Goal: Book appointment/travel/reservation

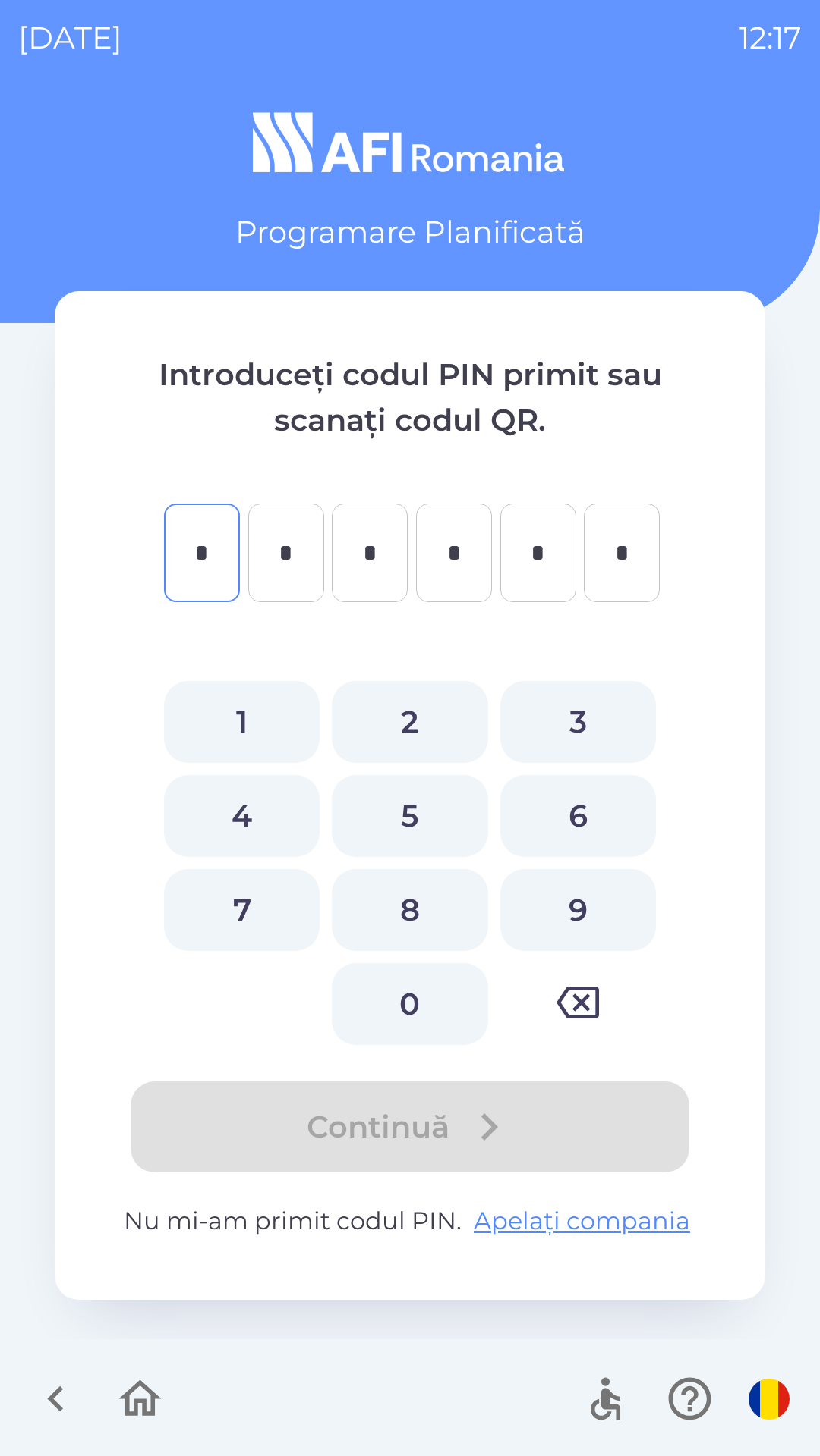
type input "*"
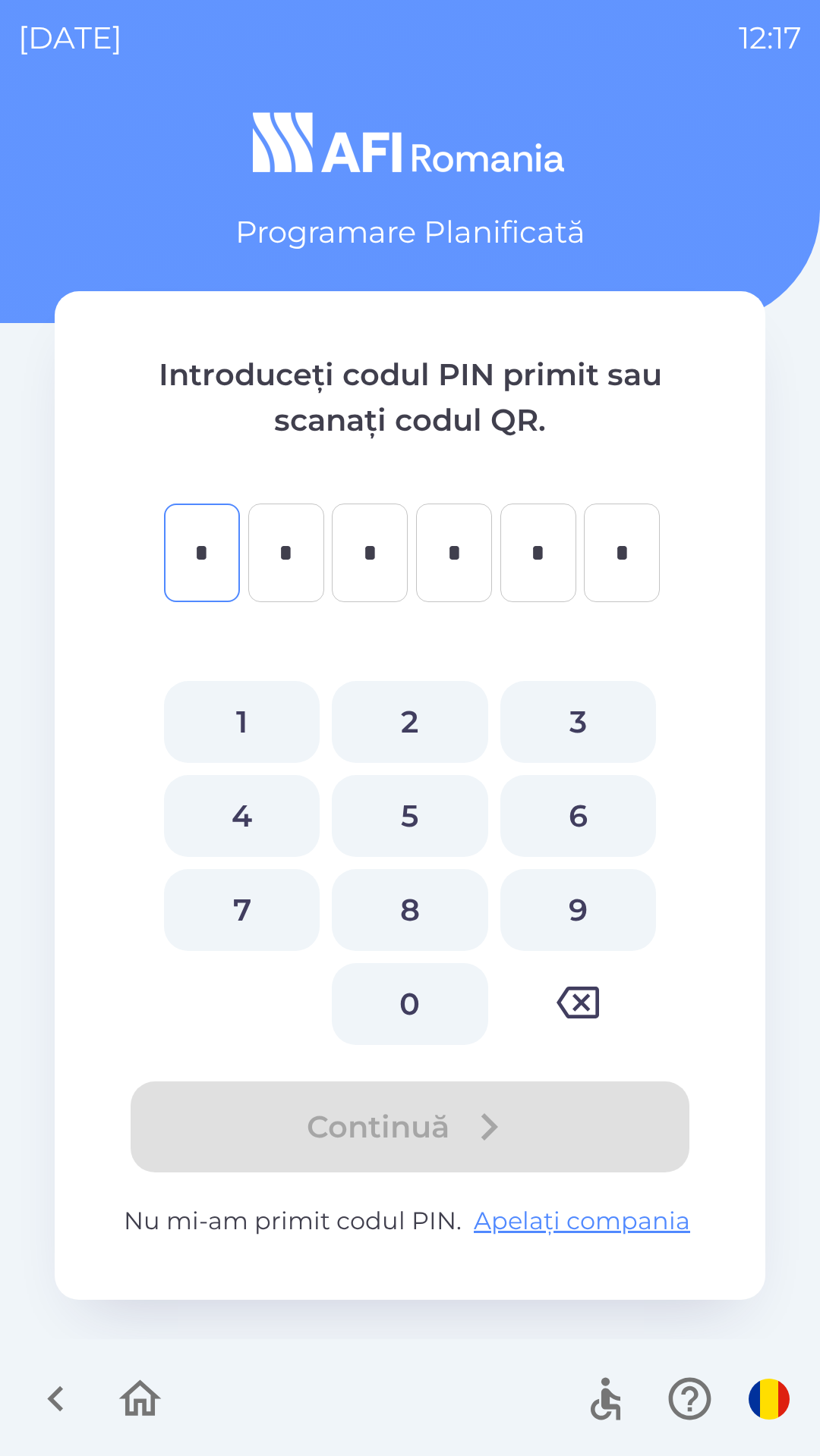
type input "*"
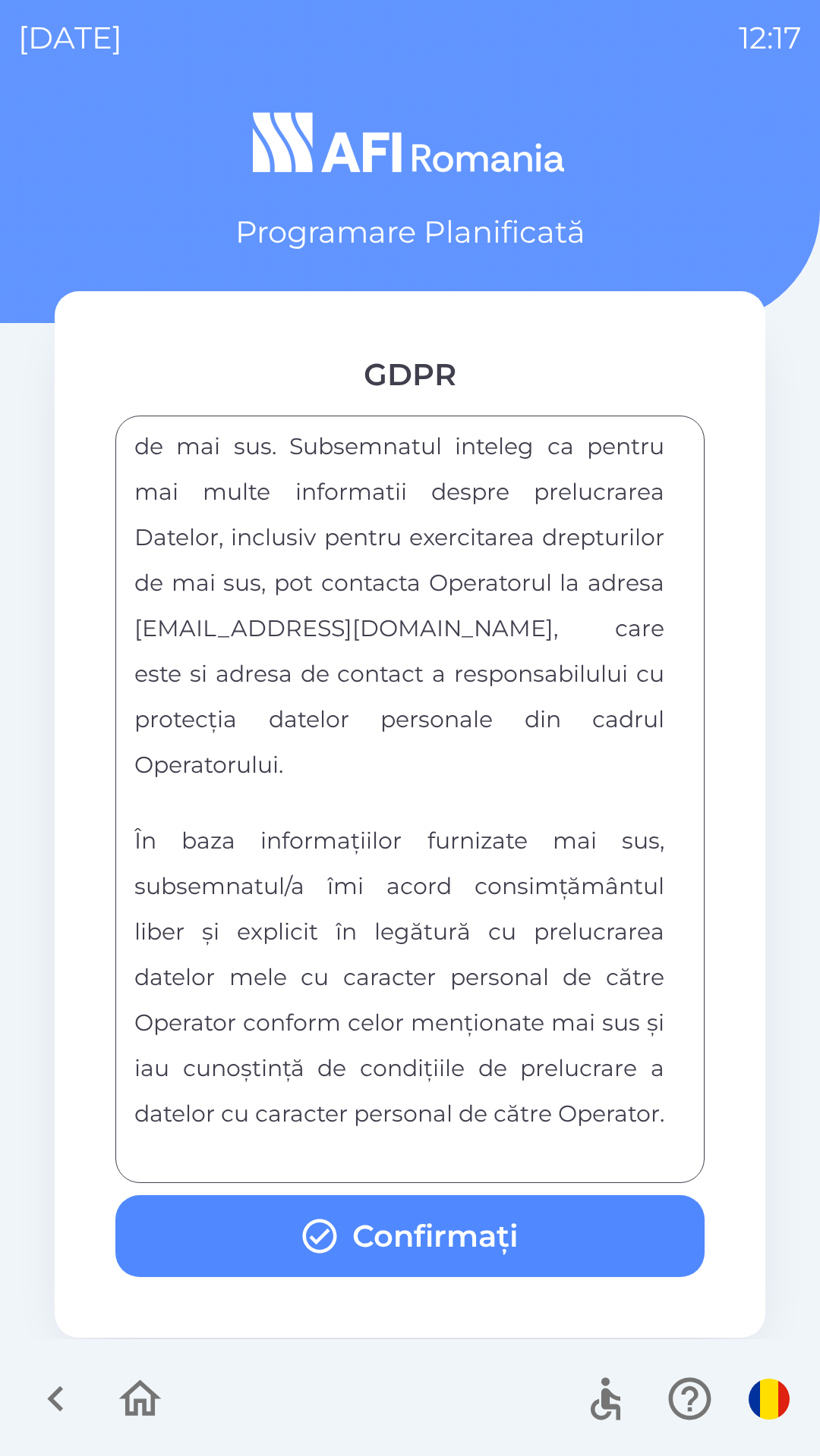
scroll to position [7978, 0]
click at [461, 1229] on button "Confirmați" at bounding box center [410, 1236] width 589 height 82
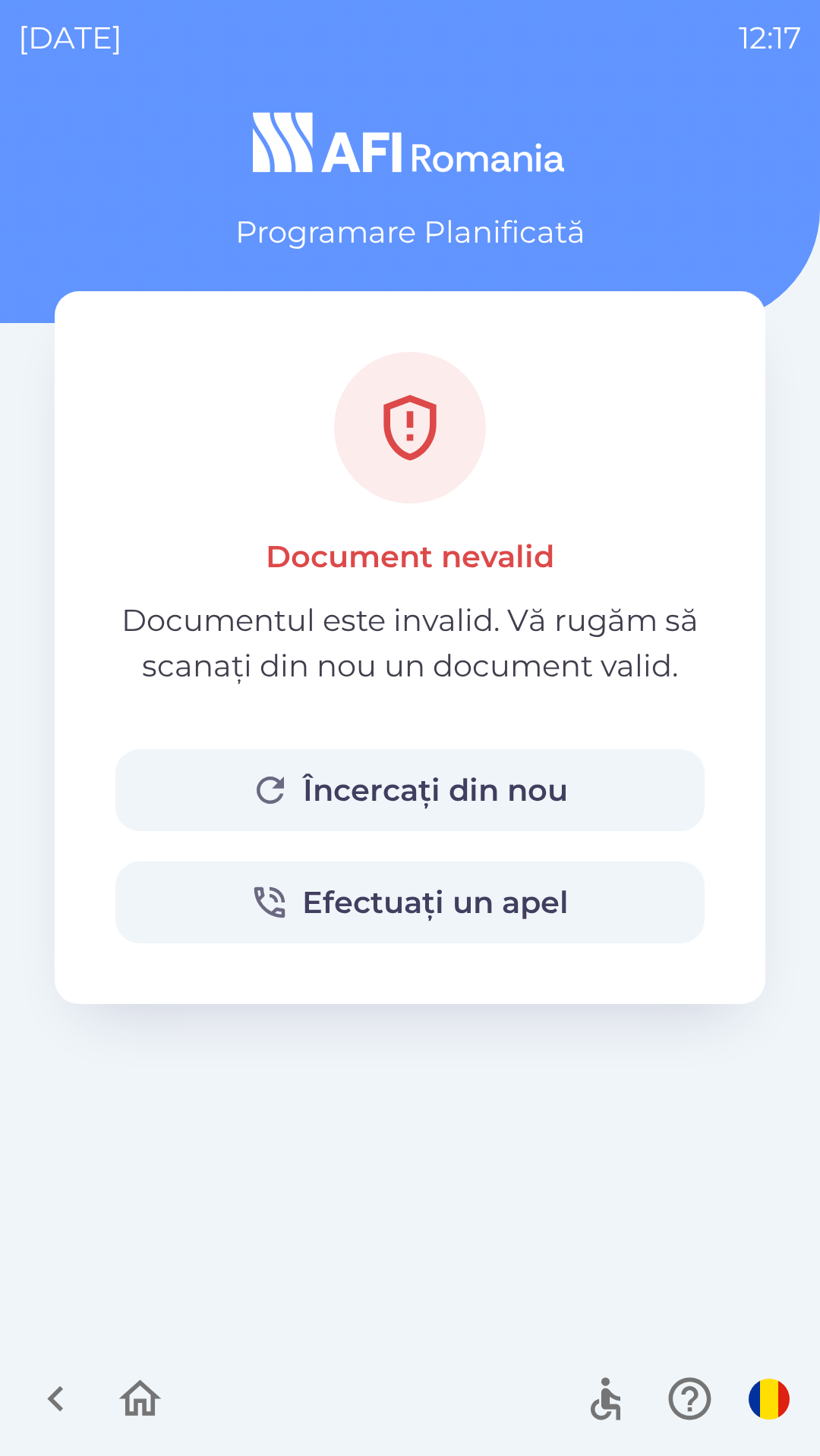
click at [476, 793] on button "Încercați din nou" at bounding box center [410, 790] width 589 height 82
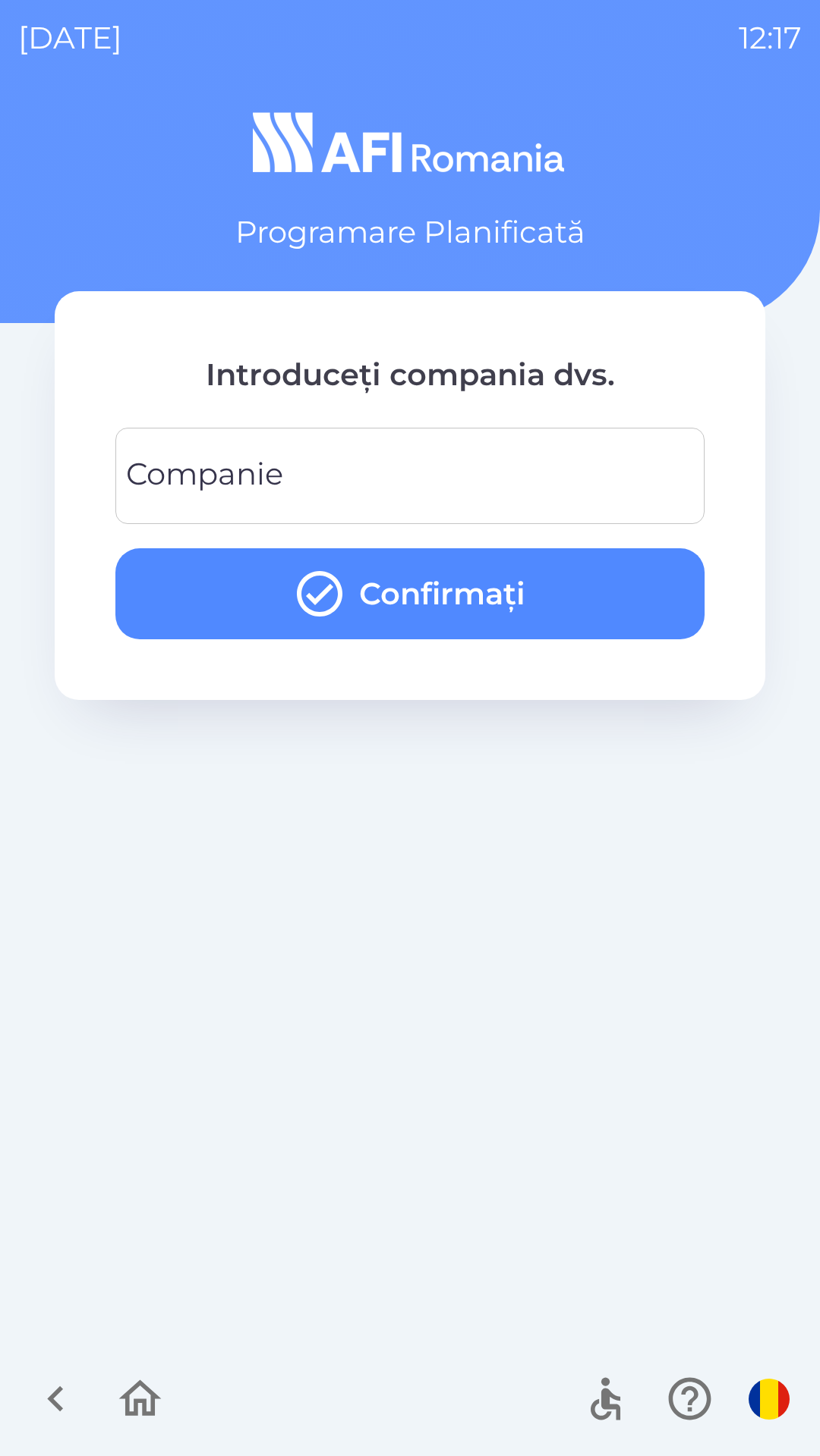
click at [367, 483] on input "Companie" at bounding box center [409, 476] width 553 height 60
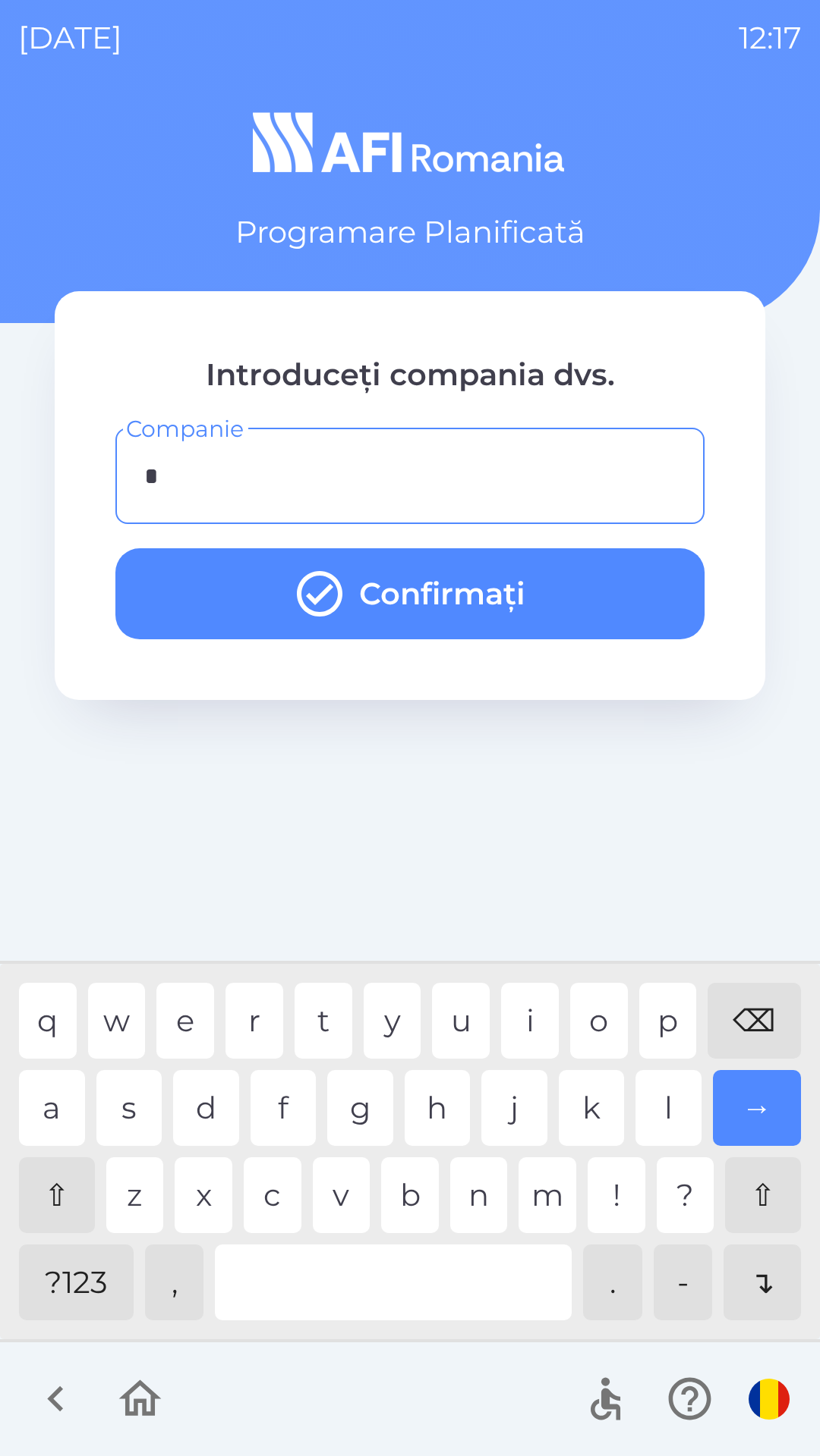
click at [55, 1099] on div "a" at bounding box center [51, 1108] width 66 height 76
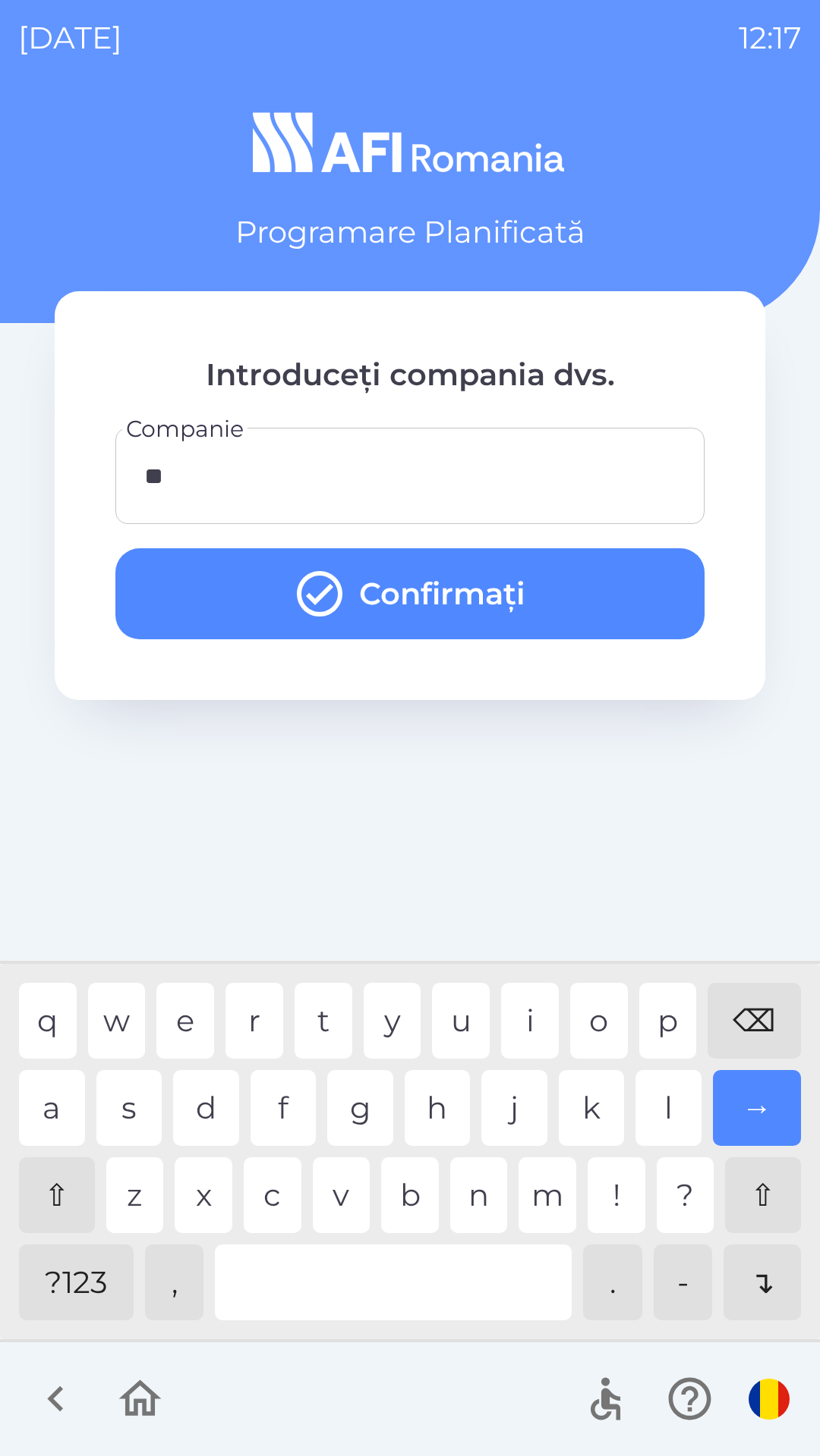
type input "***"
click at [537, 1018] on div "i" at bounding box center [530, 1021] width 58 height 76
click at [572, 561] on button "Confirmați" at bounding box center [410, 594] width 589 height 91
